Goal: Task Accomplishment & Management: Use online tool/utility

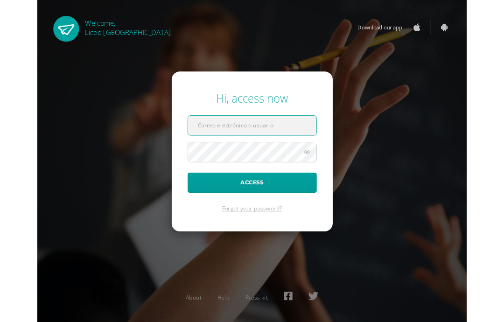
scroll to position [37, 0]
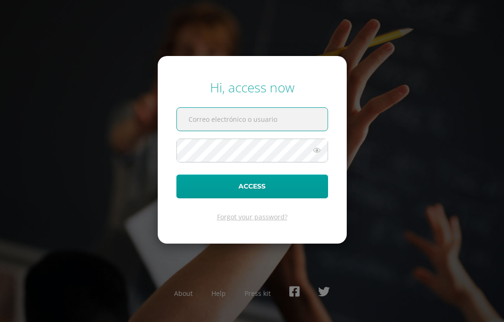
click at [253, 108] on input "text" at bounding box center [252, 119] width 151 height 23
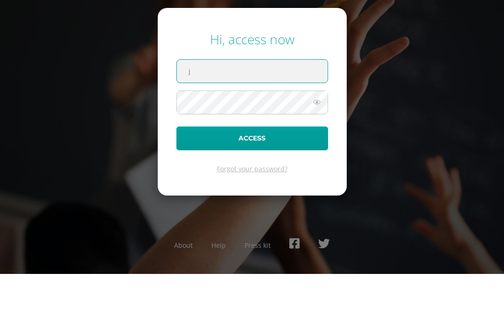
type input "jairo.toc@liceoguatemala.edu.gt"
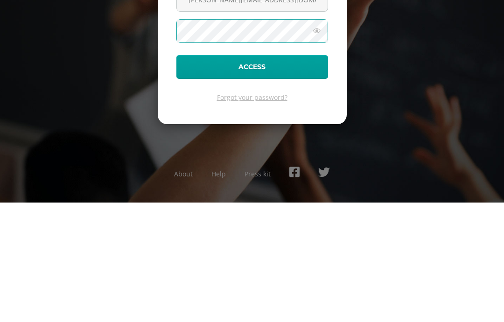
click at [304, 175] on button "Access" at bounding box center [253, 187] width 152 height 24
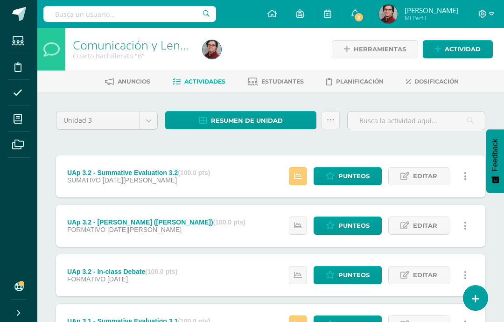
click at [135, 123] on body "Estudiantes Disciplina Asistencia Mis cursos Archivos Soporte Centro de ayuda Ú…" at bounding box center [252, 278] width 504 height 557
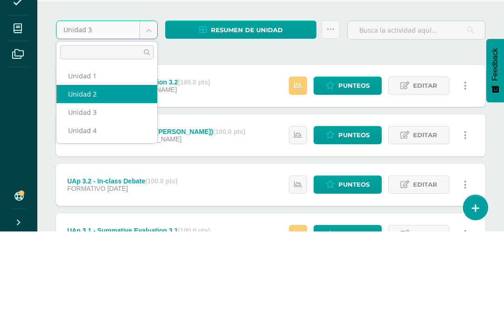
select select "Unidad 2"
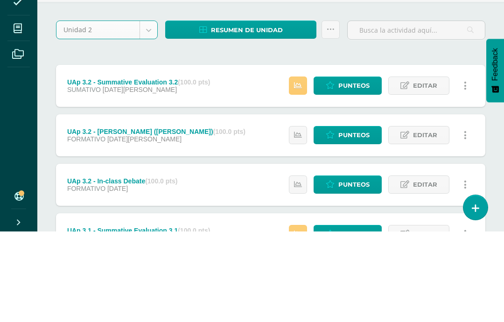
click at [433, 111] on div "Unidad 2 Unidad 1 Unidad 2 Unidad 3 Unidad 4 Resumen de unidad Descargar como H…" at bounding box center [270, 324] width 437 height 427
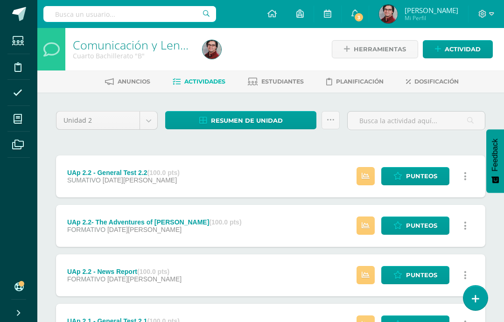
click at [287, 75] on link "Estudiantes" at bounding box center [276, 81] width 56 height 15
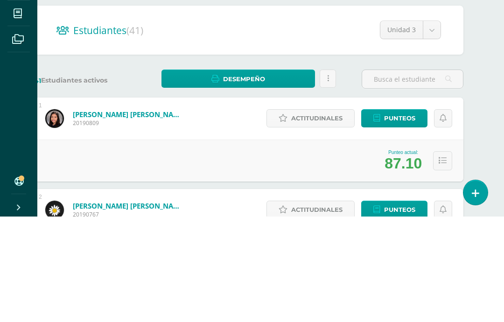
scroll to position [124, 21]
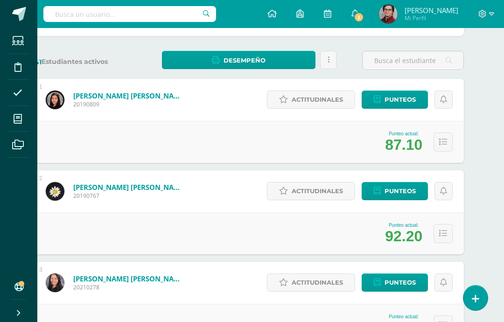
click at [418, 86] on div "Actitudinales Punteos" at bounding box center [358, 100] width 211 height 42
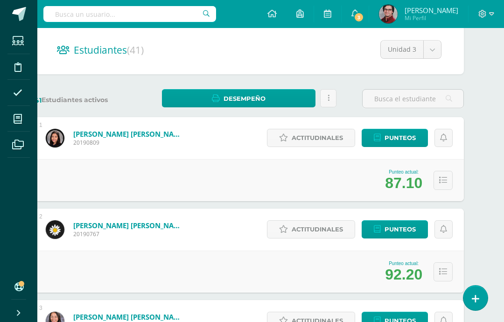
scroll to position [85, 21]
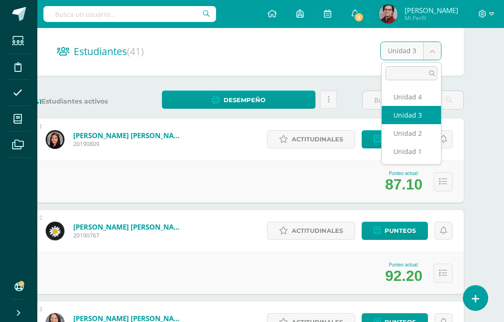
scroll to position [85, 21]
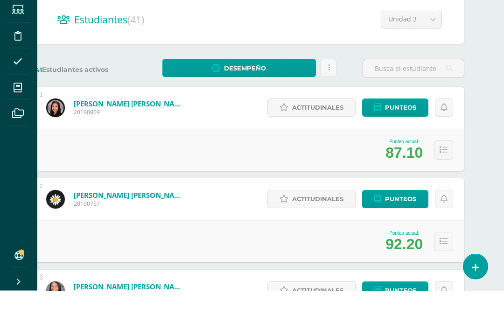
click at [411, 131] on span "Punteos" at bounding box center [400, 139] width 31 height 17
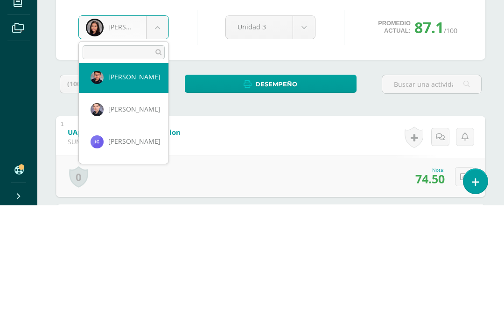
scroll to position [487, 0]
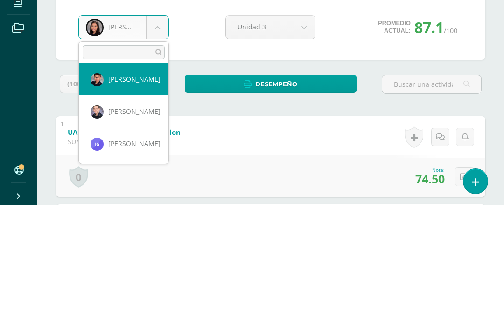
select select "3084"
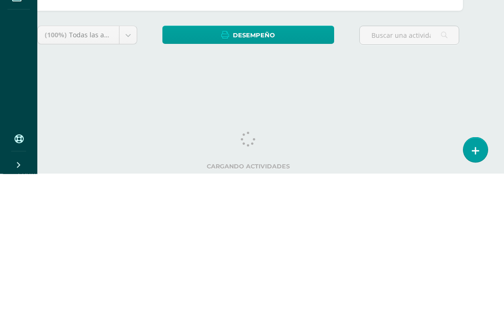
scroll to position [1, 22]
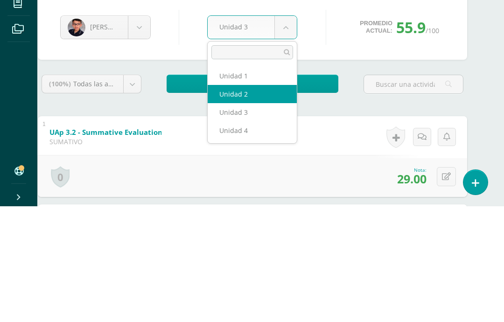
select select "Unidad 2"
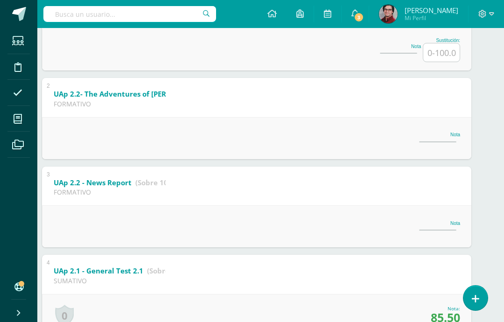
scroll to position [243, 15]
click at [60, 187] on b "UAp 2.2 - News Report" at bounding box center [91, 182] width 78 height 9
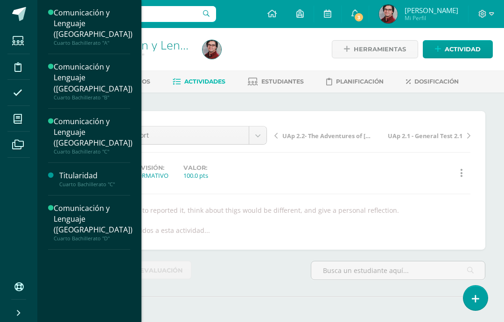
click at [24, 119] on span at bounding box center [17, 118] width 21 height 21
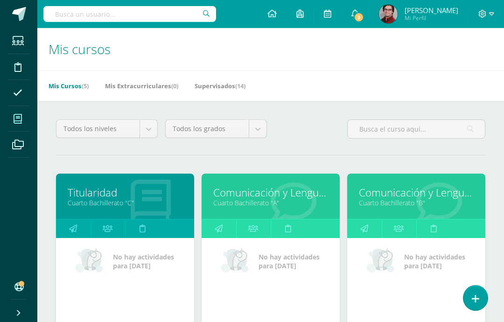
click at [17, 123] on icon at bounding box center [18, 118] width 8 height 9
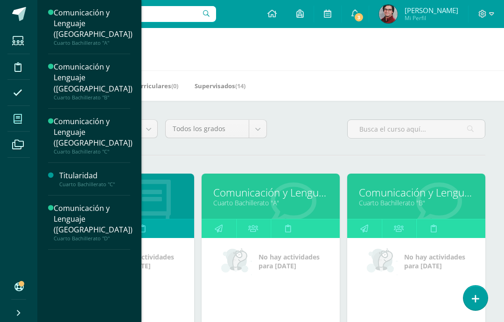
click at [99, 109] on span "Actividades" at bounding box center [82, 113] width 36 height 9
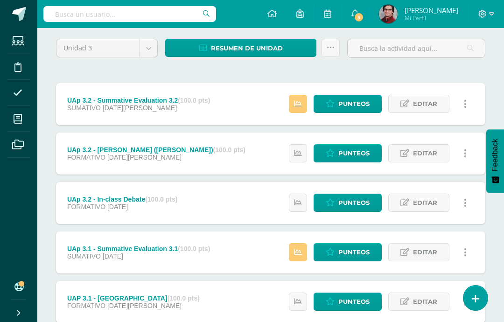
scroll to position [71, 0]
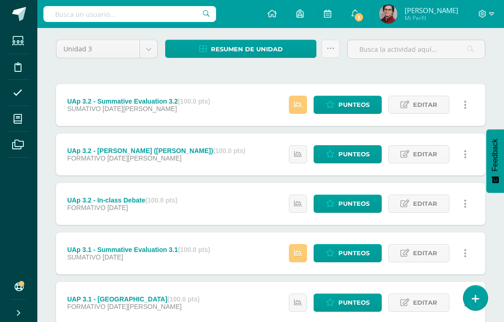
click at [155, 55] on body "Estudiantes Disciplina Asistencia Mis cursos Archivos Soporte Centro de ayuda Ú…" at bounding box center [252, 207] width 504 height 557
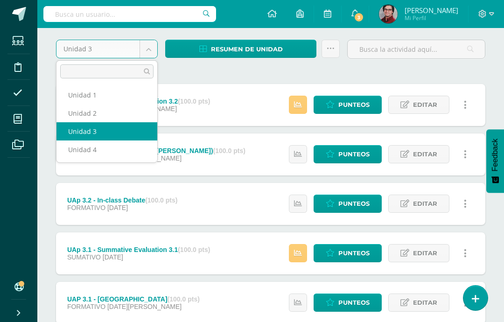
scroll to position [71, 0]
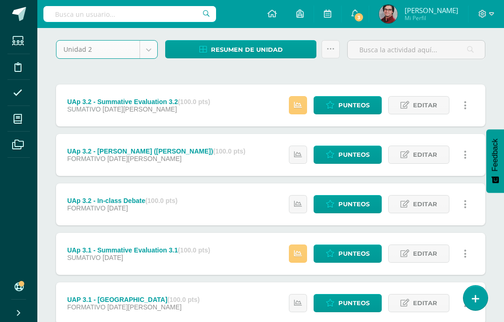
select select "Unidad 2"
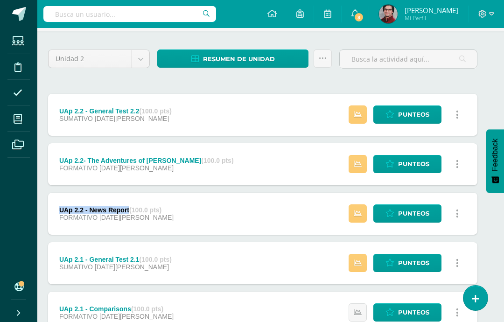
scroll to position [99, 8]
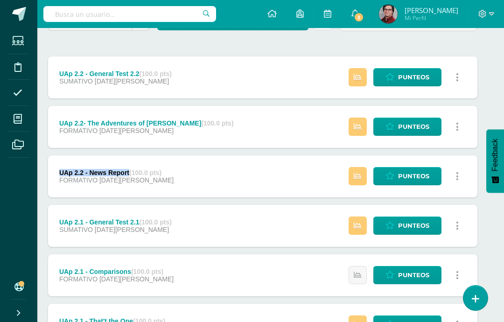
click at [66, 124] on div "UAp 2.2- The Adventures of [PERSON_NAME] (100.0 pts)" at bounding box center [146, 123] width 175 height 7
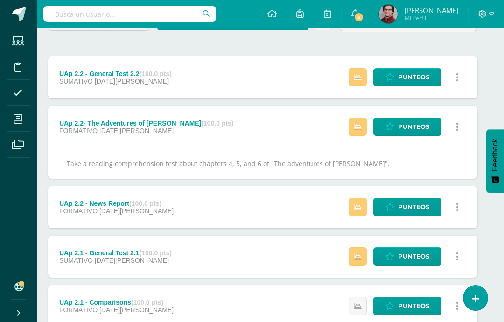
click at [71, 118] on div "UAp 2.2- The Adventures of [PERSON_NAME] (100.0 pts) FORMATIVO [DATE][PERSON_NA…" at bounding box center [146, 127] width 197 height 42
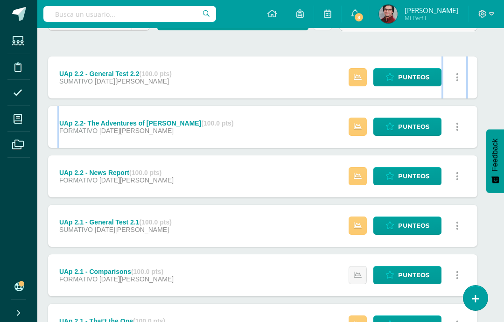
click at [88, 122] on div "UAp 2.2- The Adventures of [PERSON_NAME] (100.0 pts)" at bounding box center [146, 123] width 175 height 7
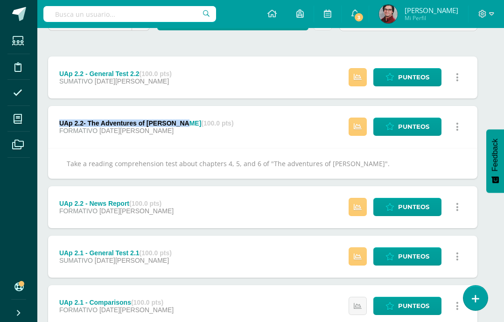
copy div "UAp 2.2- The Adventures of [PERSON_NAME]"
click at [66, 70] on div "UAp 2.2 - General Test 2.2 (100.0 pts)" at bounding box center [115, 73] width 113 height 7
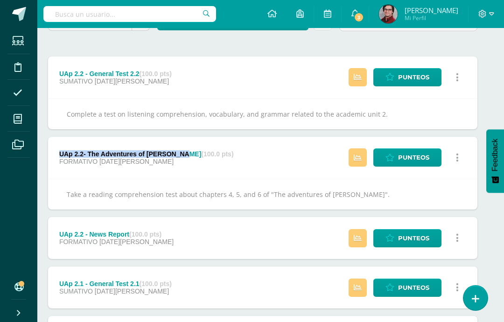
click at [198, 48] on div "Unidad 2 Unidad 1 Unidad 2 Unidad 3 Unidad 4 Resumen de unidad Descargar como H…" at bounding box center [262, 231] width 437 height 439
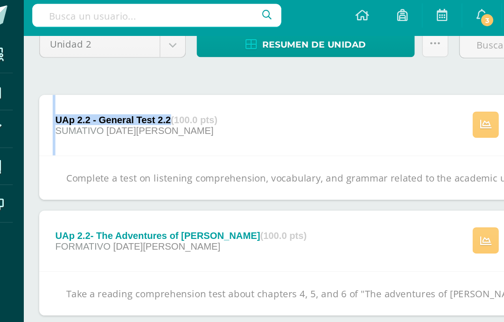
scroll to position [85, 8]
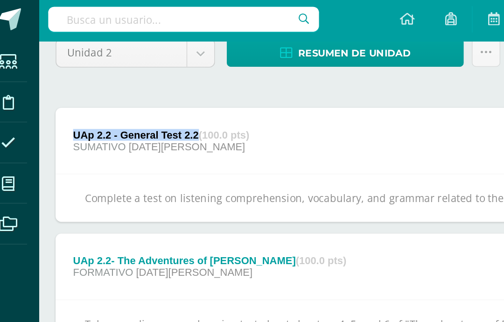
copy div "UAp 2.2 - General Test 2.2"
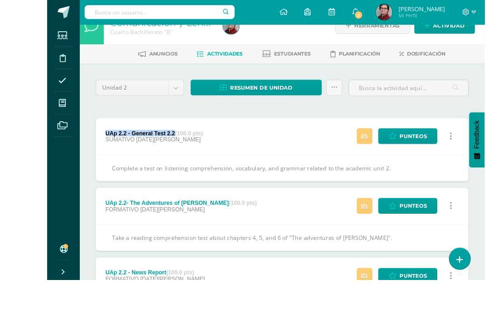
scroll to position [48, 0]
